Goal: Information Seeking & Learning: Find specific fact

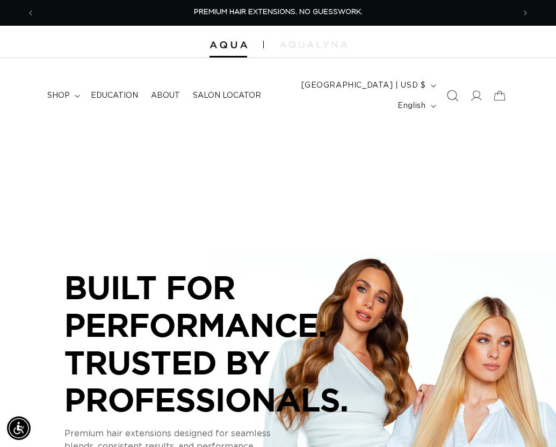
click at [459, 95] on span "Search" at bounding box center [452, 96] width 24 height 24
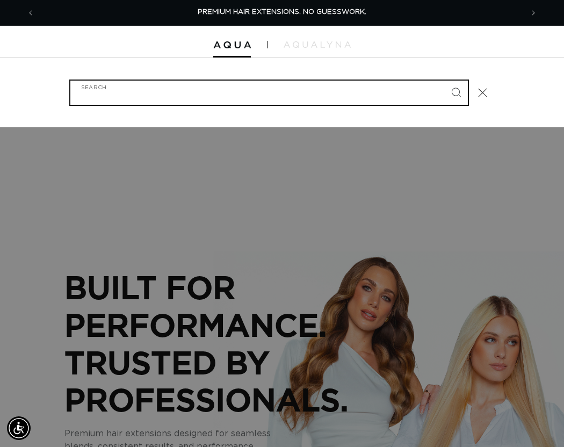
click at [156, 97] on input "Search" at bounding box center [268, 93] width 397 height 24
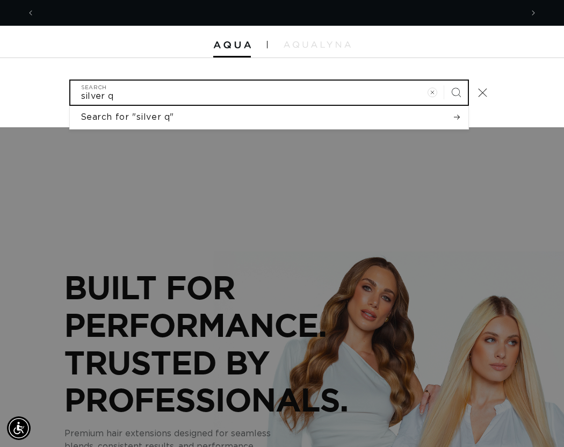
scroll to position [0, 488]
type input "silver q"
click at [444, 81] on button "Search" at bounding box center [456, 93] width 24 height 24
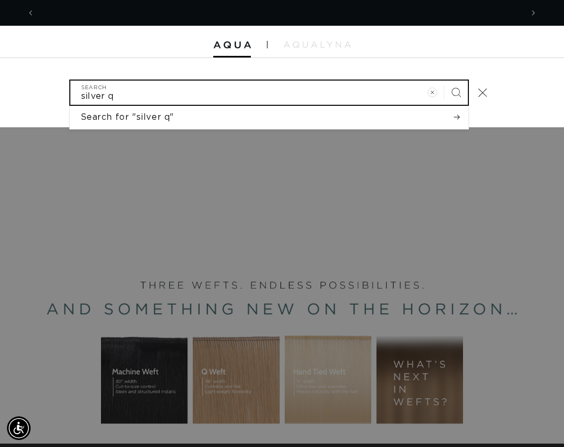
scroll to position [0, 975]
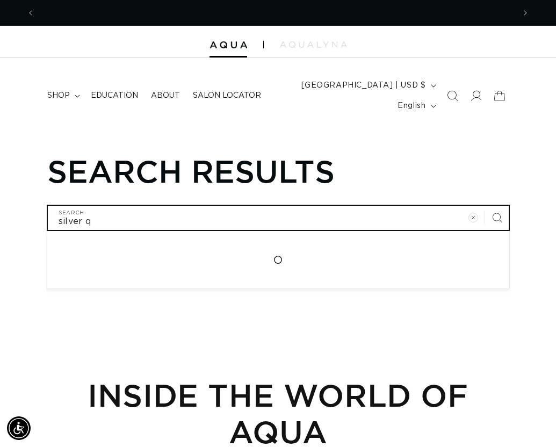
click at [115, 219] on input "silver q" at bounding box center [278, 218] width 461 height 24
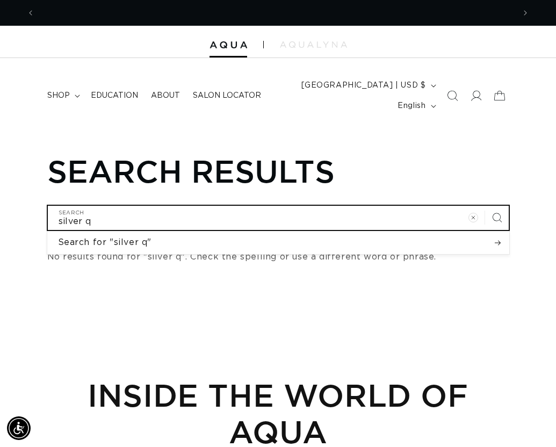
scroll to position [0, 480]
type input "silver"
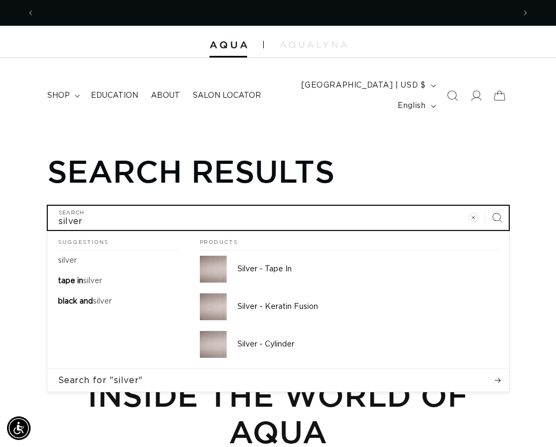
scroll to position [0, 0]
drag, startPoint x: 95, startPoint y: 219, endPoint x: 38, endPoint y: 216, distance: 57.0
click at [38, 216] on div "Search results silver Search Suggestions silver tape in silver black and silver…" at bounding box center [278, 209] width 556 height 112
type input "6"
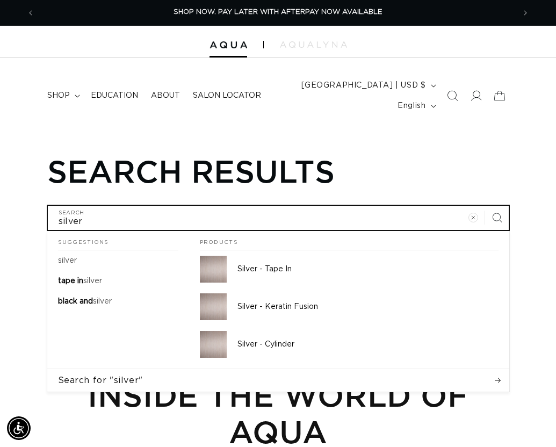
type input "6"
type input "60"
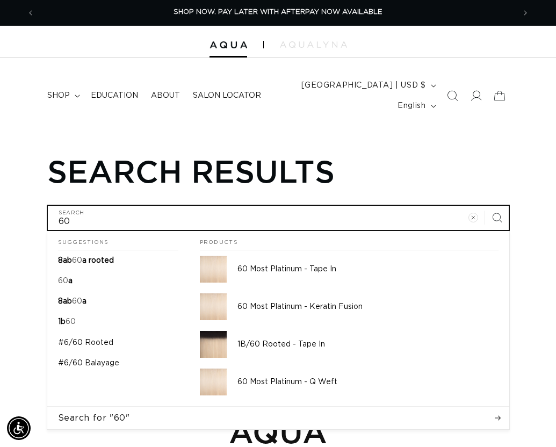
type input "60a"
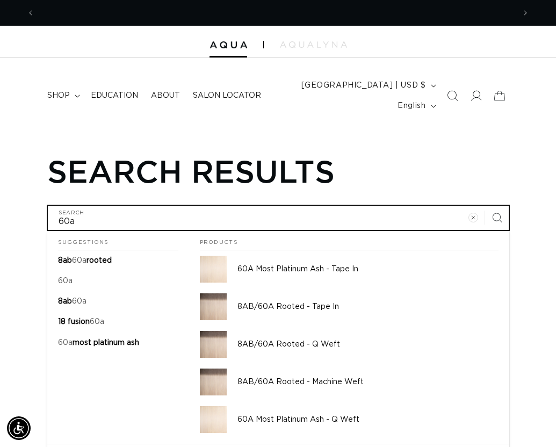
scroll to position [0, 959]
type input "60a"
